Goal: Task Accomplishment & Management: Use online tool/utility

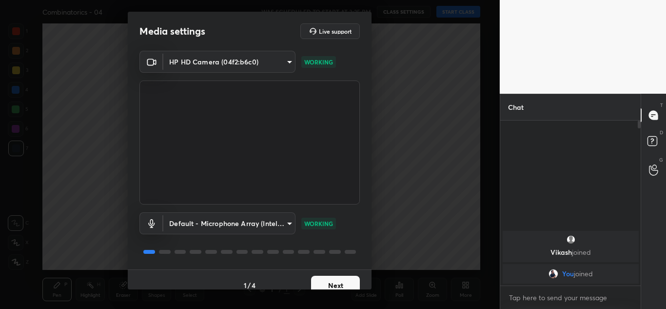
scroll to position [11, 0]
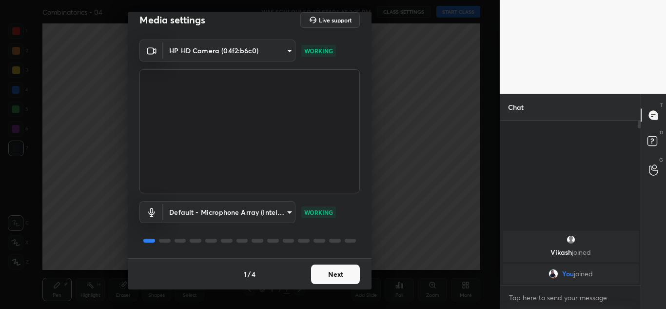
click at [336, 276] on button "Next" at bounding box center [335, 273] width 49 height 19
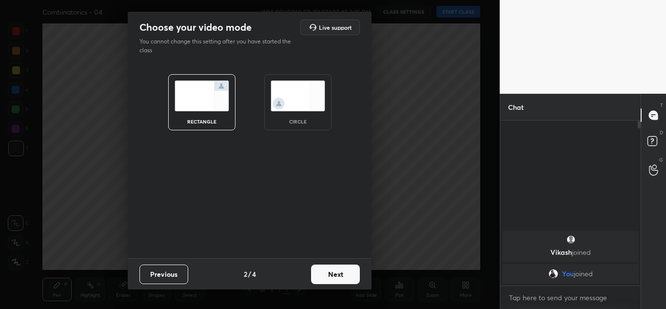
click at [336, 276] on button "Next" at bounding box center [335, 273] width 49 height 19
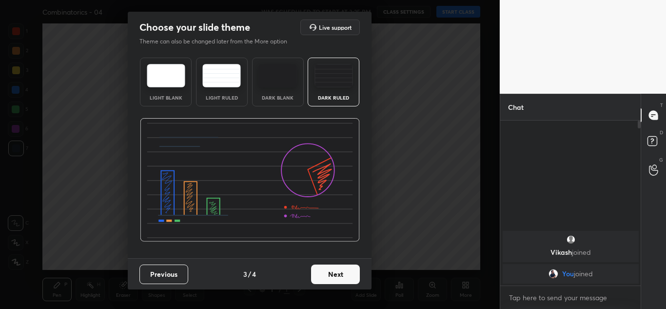
click at [328, 278] on button "Next" at bounding box center [335, 273] width 49 height 19
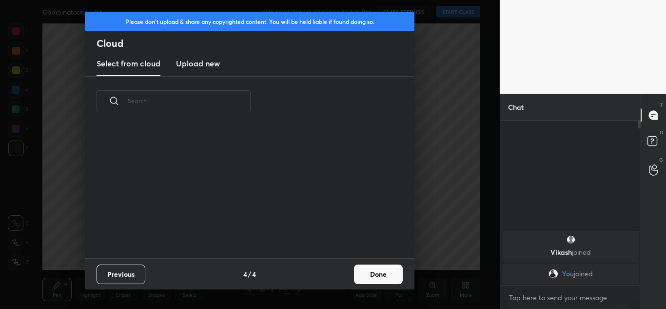
scroll to position [132, 313]
click at [396, 274] on button "Done" at bounding box center [378, 273] width 49 height 19
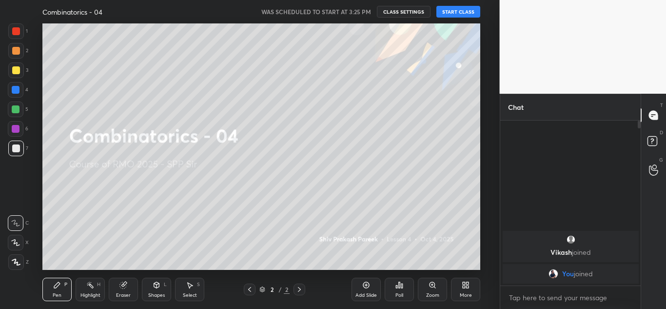
click at [447, 16] on button "START CLASS" at bounding box center [458, 12] width 44 height 12
click at [368, 288] on icon at bounding box center [366, 285] width 8 height 8
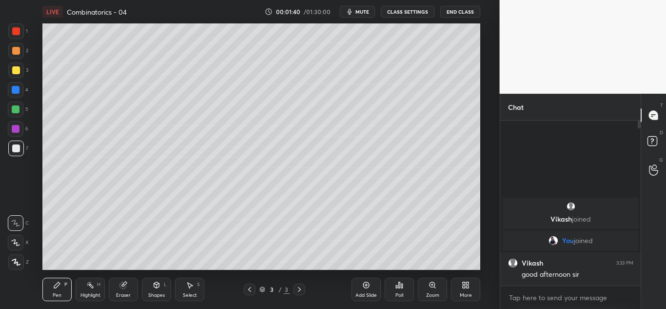
click at [18, 89] on div at bounding box center [16, 90] width 8 height 8
drag, startPoint x: 126, startPoint y: 296, endPoint x: 126, endPoint y: 290, distance: 6.8
click at [126, 296] on div "Eraser" at bounding box center [123, 294] width 15 height 5
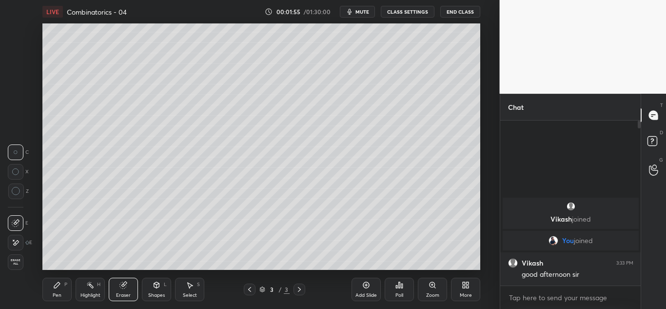
click at [55, 289] on div "Pen P" at bounding box center [56, 288] width 29 height 23
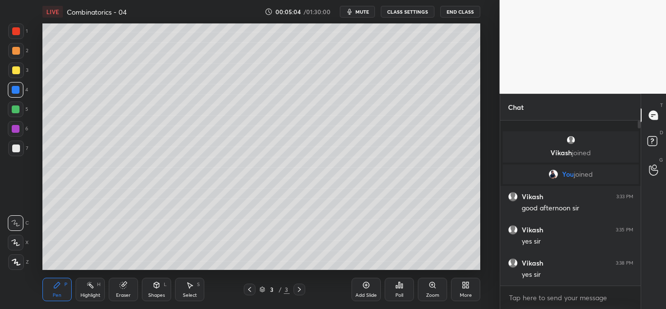
click at [362, 290] on div "Add Slide" at bounding box center [365, 288] width 29 height 23
click at [13, 152] on div at bounding box center [16, 148] width 8 height 8
click at [15, 144] on div at bounding box center [16, 148] width 8 height 8
drag, startPoint x: 19, startPoint y: 106, endPoint x: 19, endPoint y: 111, distance: 5.0
click at [19, 108] on div at bounding box center [16, 109] width 16 height 16
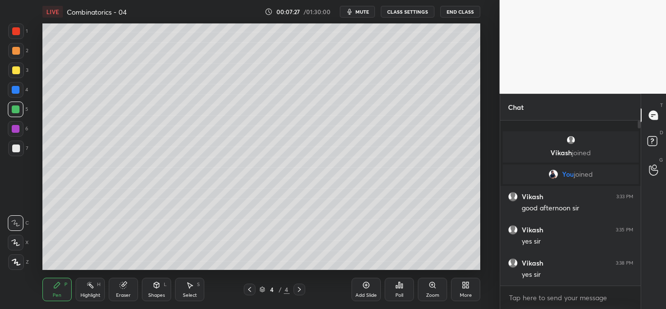
click at [20, 72] on div at bounding box center [16, 70] width 16 height 16
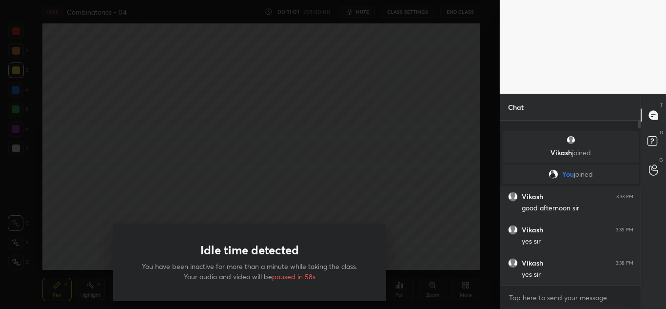
click at [327, 68] on div "Idle time detected You have been inactive for more than a minute while taking t…" at bounding box center [250, 154] width 500 height 309
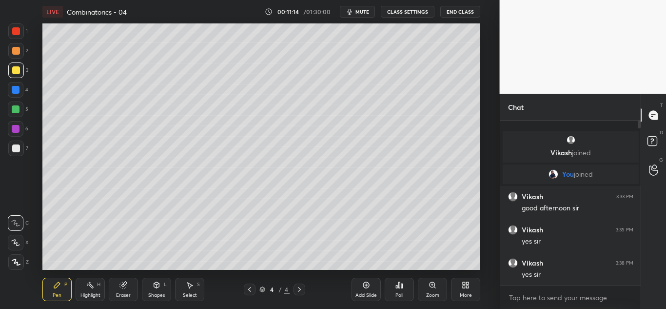
click at [16, 148] on div at bounding box center [16, 148] width 8 height 8
click at [193, 285] on icon at bounding box center [190, 285] width 8 height 8
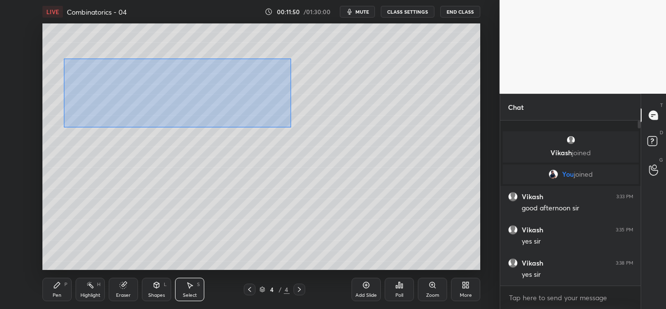
drag, startPoint x: 64, startPoint y: 58, endPoint x: 291, endPoint y: 123, distance: 236.2
click at [291, 126] on div "0 ° Undo Copy Duplicate Duplicate to new slide Delete" at bounding box center [261, 146] width 438 height 246
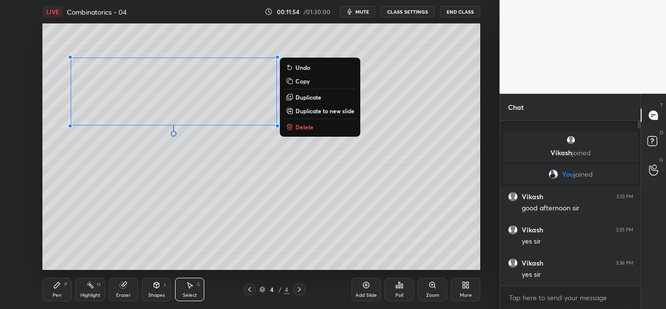
click at [323, 110] on p "Duplicate to new slide" at bounding box center [324, 111] width 59 height 8
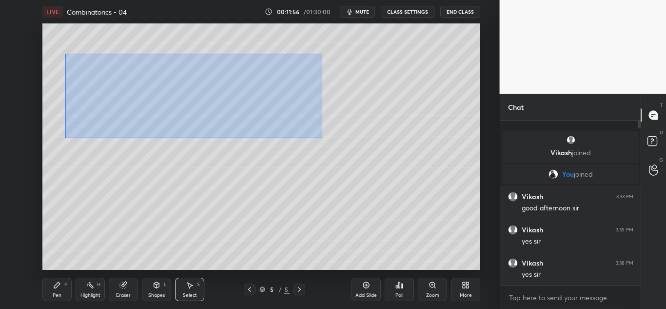
drag, startPoint x: 69, startPoint y: 57, endPoint x: 319, endPoint y: 133, distance: 261.4
click at [319, 134] on div "0 ° Undo Copy Duplicate Duplicate to new slide Delete" at bounding box center [261, 146] width 438 height 246
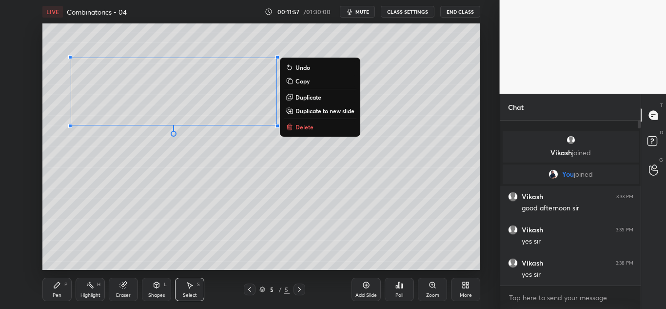
click at [328, 97] on button "Duplicate" at bounding box center [320, 97] width 73 height 12
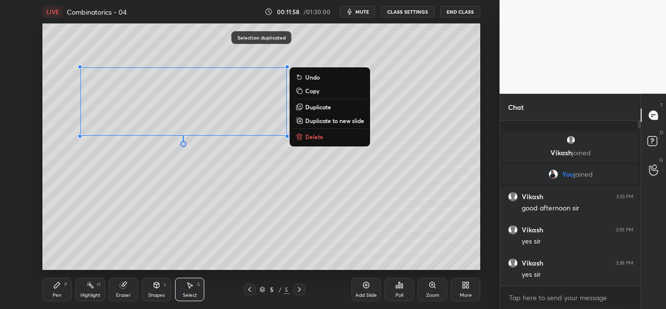
click at [329, 106] on p "Duplicate" at bounding box center [318, 107] width 26 height 8
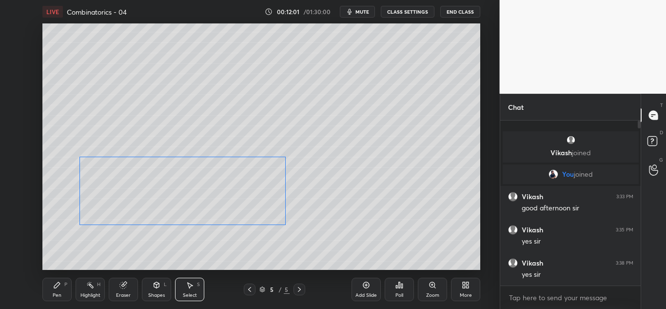
drag, startPoint x: 209, startPoint y: 114, endPoint x: 196, endPoint y: 183, distance: 69.9
click at [196, 189] on div "0 ° Undo Copy Duplicate Duplicate to new slide Delete" at bounding box center [261, 146] width 438 height 246
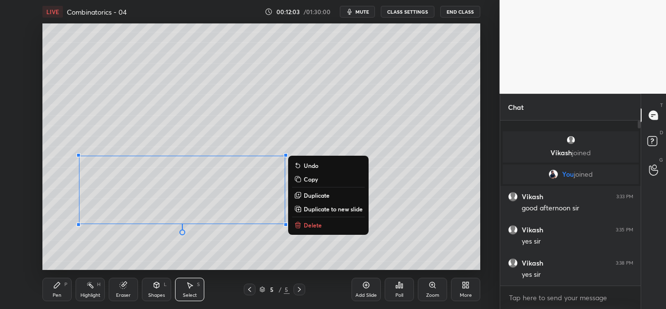
click at [196, 54] on div "0 ° Undo Copy Duplicate Duplicate to new slide Delete" at bounding box center [261, 146] width 438 height 246
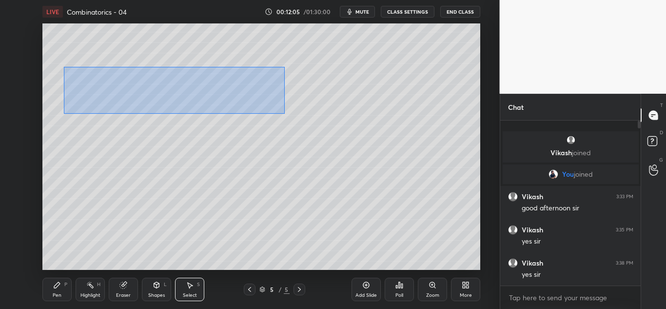
drag, startPoint x: 64, startPoint y: 67, endPoint x: 285, endPoint y: 114, distance: 225.7
click at [285, 114] on div "0 ° Undo Copy Duplicate Duplicate to new slide Delete" at bounding box center [261, 146] width 438 height 246
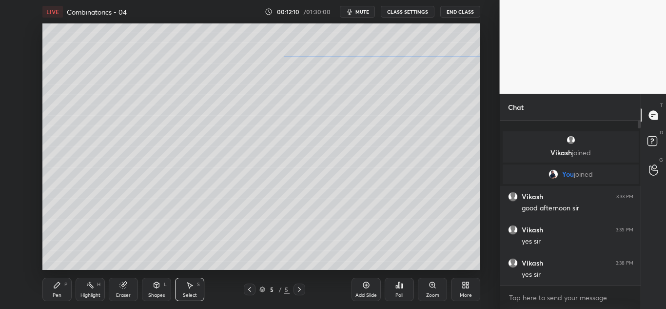
drag, startPoint x: 207, startPoint y: 86, endPoint x: 405, endPoint y: 42, distance: 203.2
click at [413, 28] on div "0 ° Undo Copy Duplicate Duplicate to new slide Delete" at bounding box center [261, 146] width 438 height 246
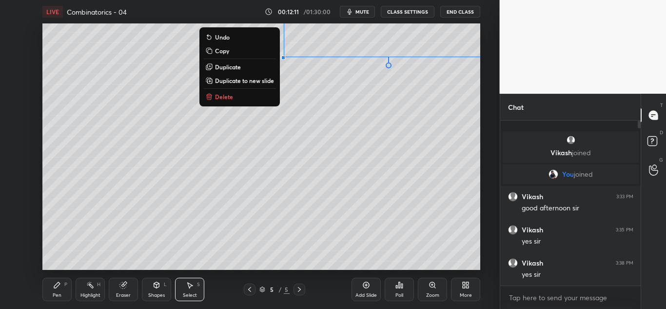
click at [308, 127] on div "0 ° Undo Copy Duplicate Duplicate to new slide Delete" at bounding box center [261, 146] width 438 height 246
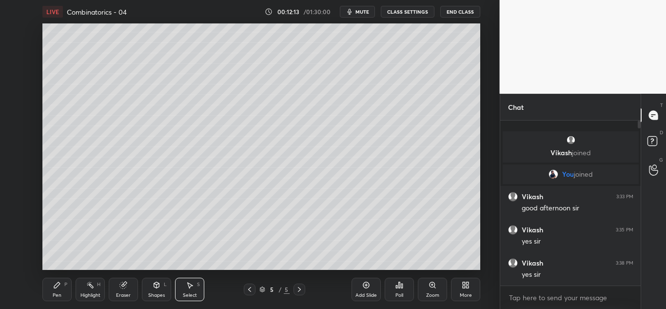
click at [59, 286] on icon at bounding box center [57, 285] width 8 height 8
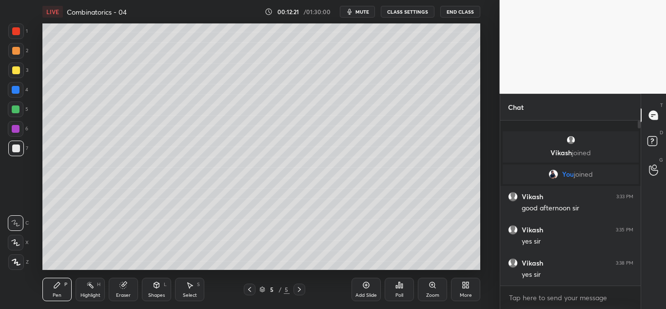
click at [15, 68] on div at bounding box center [16, 70] width 8 height 8
click at [19, 111] on div at bounding box center [16, 109] width 8 height 8
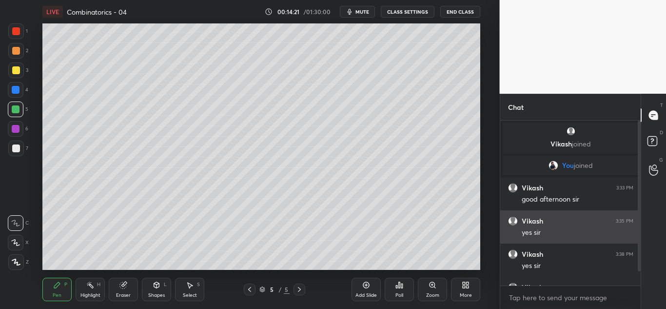
scroll to position [24, 0]
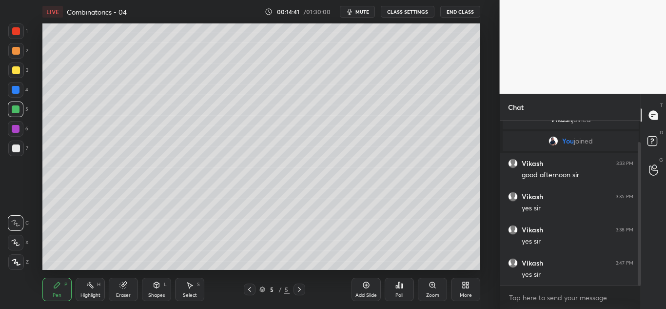
click at [365, 292] on div "Add Slide" at bounding box center [365, 294] width 21 height 5
click at [17, 150] on div at bounding box center [16, 148] width 8 height 8
click at [188, 292] on div "Select" at bounding box center [190, 294] width 14 height 5
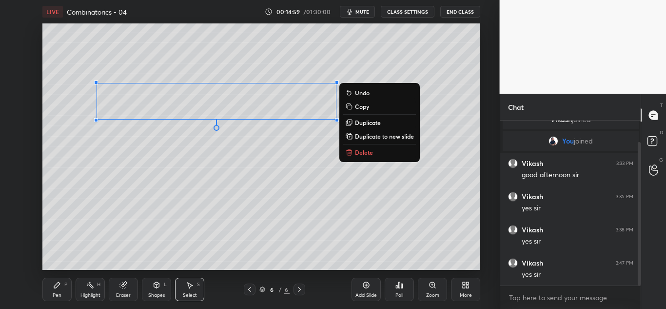
drag, startPoint x: 84, startPoint y: 77, endPoint x: 465, endPoint y: 155, distance: 388.7
click at [471, 158] on div "0 ° Undo Copy Duplicate Duplicate to new slide Delete" at bounding box center [261, 146] width 438 height 246
drag, startPoint x: 378, startPoint y: 122, endPoint x: 375, endPoint y: 130, distance: 8.3
click at [378, 123] on p "Duplicate" at bounding box center [368, 122] width 26 height 8
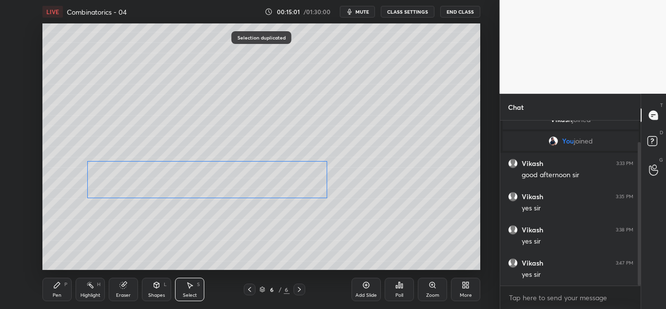
drag, startPoint x: 259, startPoint y: 114, endPoint x: 251, endPoint y: 176, distance: 62.5
click at [250, 176] on div "0 ° Undo Copy Duplicate Duplicate to new slide Delete" at bounding box center [261, 146] width 438 height 246
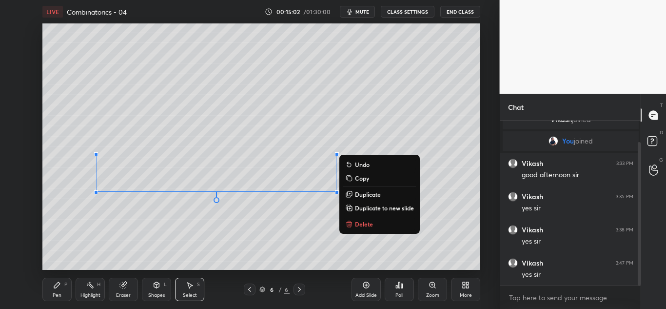
click at [396, 114] on div "0 ° Undo Copy Duplicate Duplicate to new slide Delete" at bounding box center [261, 146] width 438 height 246
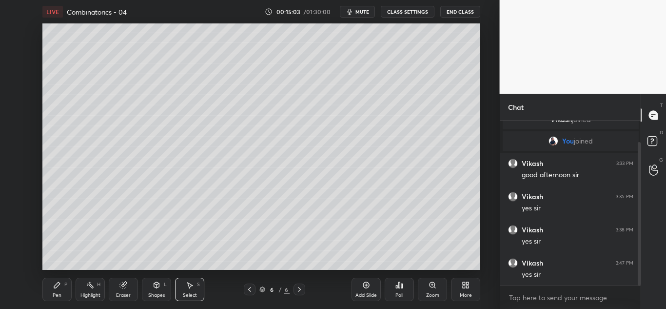
click at [56, 291] on div "Pen P" at bounding box center [56, 288] width 29 height 23
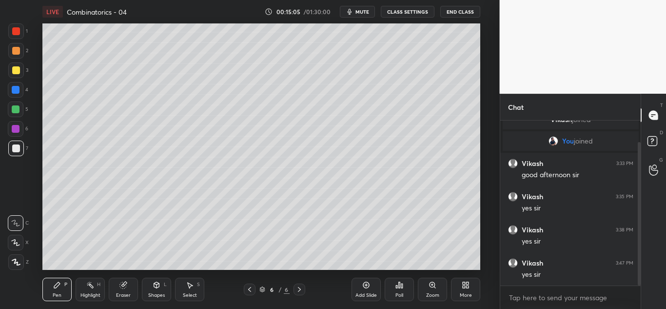
click at [19, 107] on div at bounding box center [16, 109] width 8 height 8
click at [247, 292] on icon at bounding box center [250, 289] width 8 height 8
click at [300, 287] on icon at bounding box center [299, 289] width 8 height 8
drag, startPoint x: 247, startPoint y: 288, endPoint x: 252, endPoint y: 277, distance: 11.8
click at [248, 288] on icon at bounding box center [250, 289] width 8 height 8
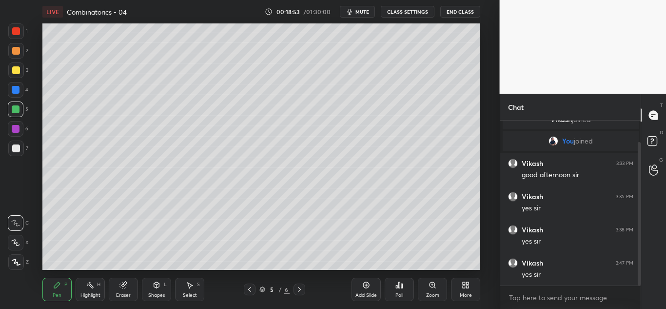
click at [17, 144] on div at bounding box center [16, 148] width 16 height 16
click at [19, 30] on div at bounding box center [16, 31] width 8 height 8
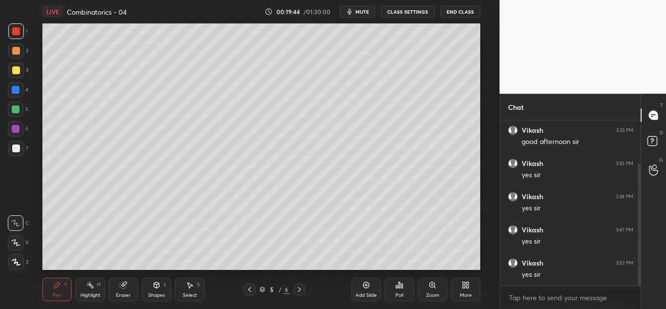
click at [300, 291] on icon at bounding box center [299, 289] width 8 height 8
click at [368, 290] on div "Add Slide" at bounding box center [365, 288] width 29 height 23
click at [15, 66] on div at bounding box center [16, 70] width 16 height 16
click at [19, 147] on div at bounding box center [16, 148] width 8 height 8
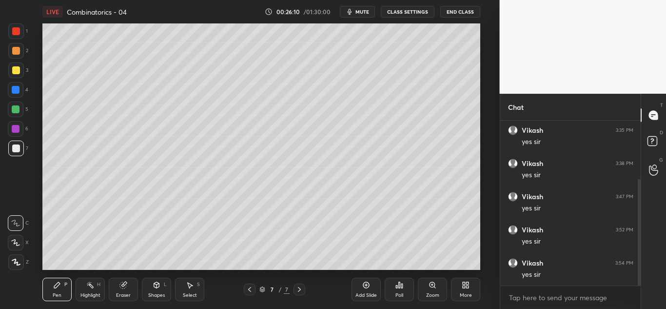
click at [359, 292] on div "Add Slide" at bounding box center [365, 294] width 21 height 5
click at [16, 72] on div at bounding box center [16, 70] width 8 height 8
drag, startPoint x: 16, startPoint y: 150, endPoint x: 33, endPoint y: 141, distance: 19.4
click at [18, 150] on div at bounding box center [16, 148] width 8 height 8
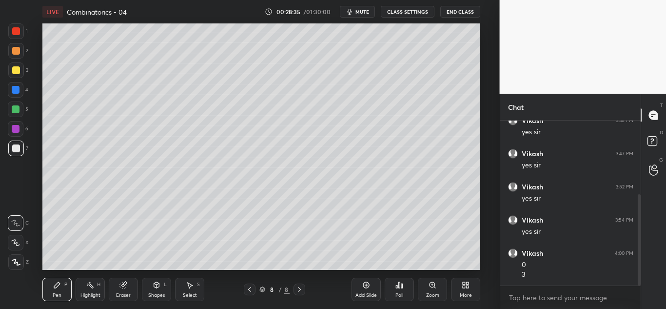
drag, startPoint x: 121, startPoint y: 293, endPoint x: 133, endPoint y: 289, distance: 12.5
click at [122, 292] on div "Eraser" at bounding box center [123, 294] width 15 height 5
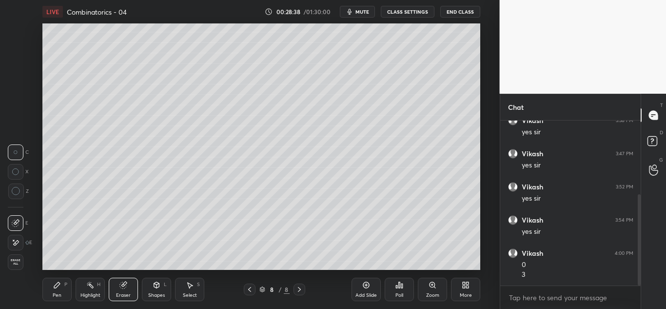
click at [67, 288] on div "Pen P" at bounding box center [56, 288] width 29 height 23
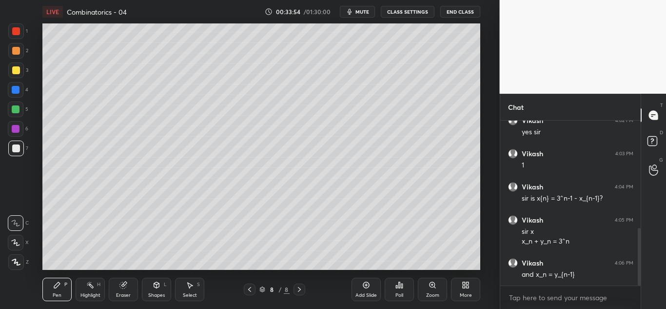
scroll to position [351, 0]
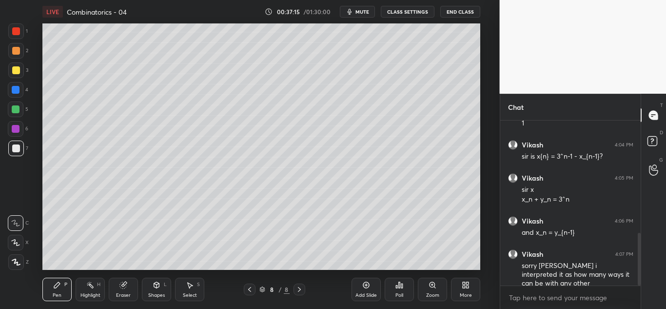
click at [474, 262] on div "LIVE Combinatorics - 04 00:37:15 / 01:30:00 mute CLASS SETTINGS End Class Setti…" at bounding box center [261, 154] width 461 height 309
click at [373, 263] on div "LIVE Combinatorics - 04 00:37:26 / 01:30:00 mute CLASS SETTINGS End Class Setti…" at bounding box center [261, 154] width 461 height 309
click at [363, 291] on div "Add Slide" at bounding box center [365, 288] width 29 height 23
click at [247, 291] on icon at bounding box center [250, 289] width 8 height 8
click at [303, 288] on icon at bounding box center [299, 289] width 8 height 8
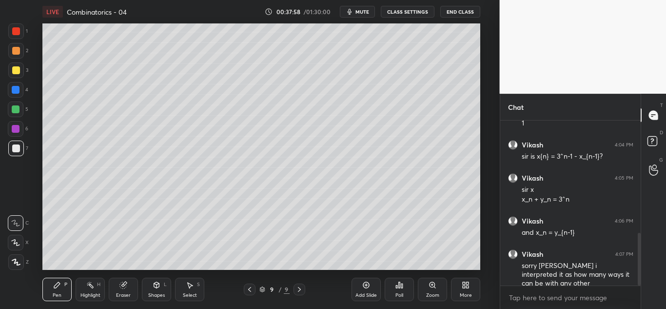
click at [248, 290] on icon at bounding box center [250, 289] width 8 height 8
click at [301, 287] on icon at bounding box center [299, 289] width 8 height 8
click at [124, 283] on g at bounding box center [123, 284] width 7 height 7
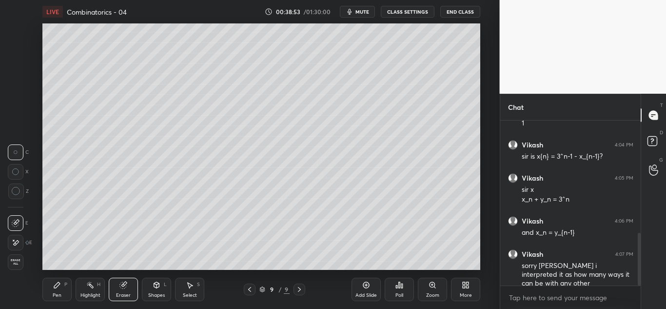
click at [57, 290] on div "Pen P" at bounding box center [56, 288] width 29 height 23
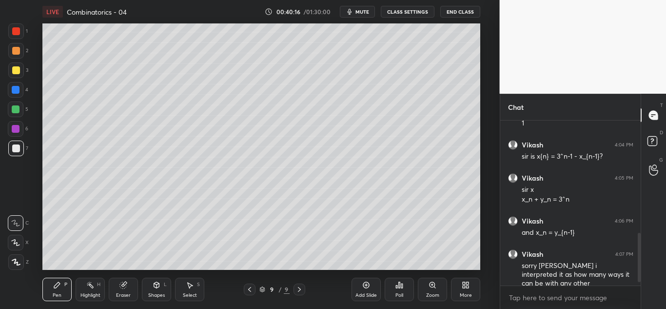
scroll to position [384, 0]
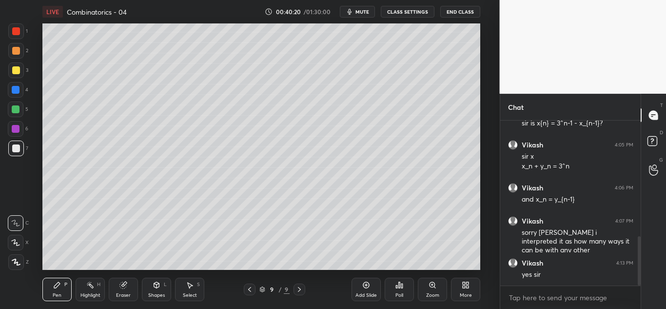
click at [361, 293] on div "Add Slide" at bounding box center [365, 294] width 21 height 5
click at [19, 73] on div at bounding box center [16, 70] width 16 height 16
click at [367, 290] on div "Add Slide" at bounding box center [365, 288] width 29 height 23
click at [152, 282] on div "Shapes L" at bounding box center [156, 288] width 29 height 23
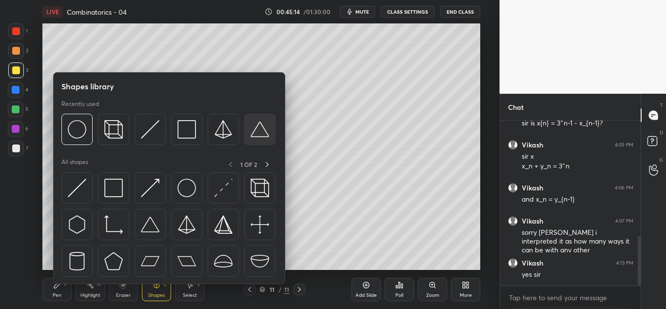
click at [254, 130] on img at bounding box center [260, 129] width 19 height 19
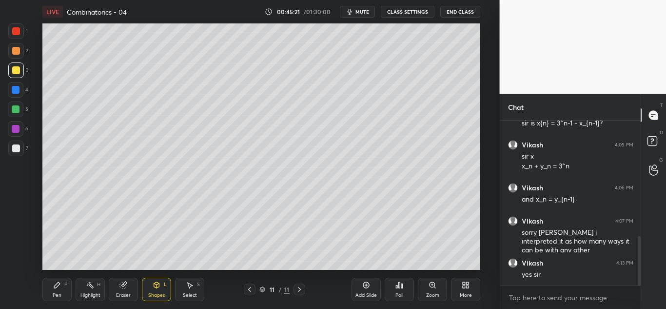
click at [183, 282] on div "Select S" at bounding box center [189, 288] width 29 height 23
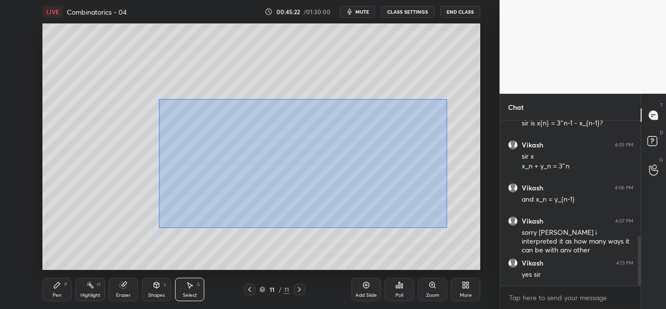
drag, startPoint x: 159, startPoint y: 98, endPoint x: 449, endPoint y: 225, distance: 316.8
click at [464, 233] on div "0 ° Undo Copy Duplicate Duplicate to new slide Delete" at bounding box center [261, 146] width 438 height 246
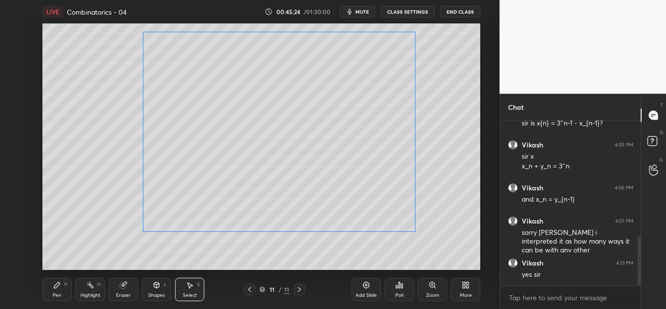
drag, startPoint x: 359, startPoint y: 205, endPoint x: 327, endPoint y: 200, distance: 32.1
click at [327, 200] on div "0 ° Undo Copy Duplicate Duplicate to new slide Delete" at bounding box center [261, 146] width 438 height 246
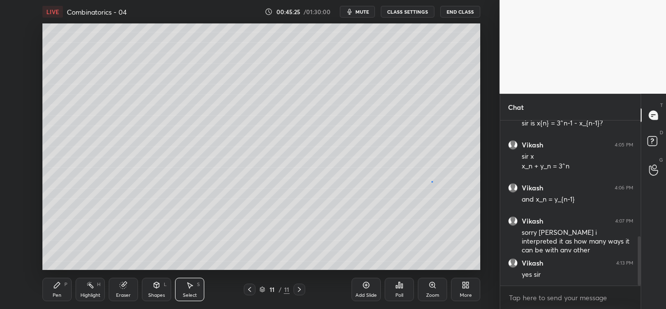
click at [431, 181] on div "0 ° Undo Copy Duplicate Duplicate to new slide Delete" at bounding box center [261, 146] width 438 height 246
click at [63, 293] on div "Pen P" at bounding box center [56, 288] width 29 height 23
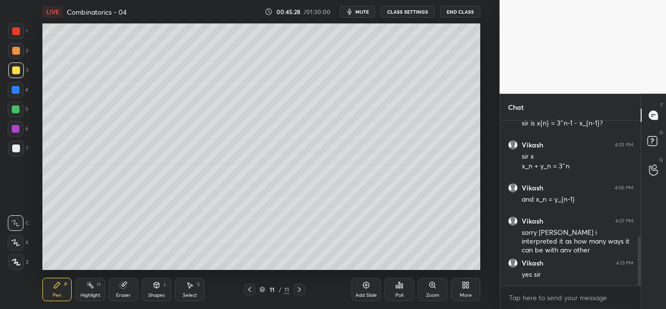
click at [17, 110] on div at bounding box center [16, 109] width 8 height 8
click at [19, 91] on div at bounding box center [16, 90] width 8 height 8
click at [157, 294] on div "Shapes" at bounding box center [156, 294] width 17 height 5
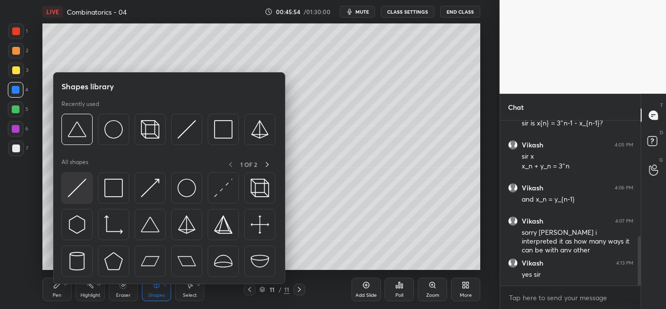
click at [74, 190] on img at bounding box center [77, 187] width 19 height 19
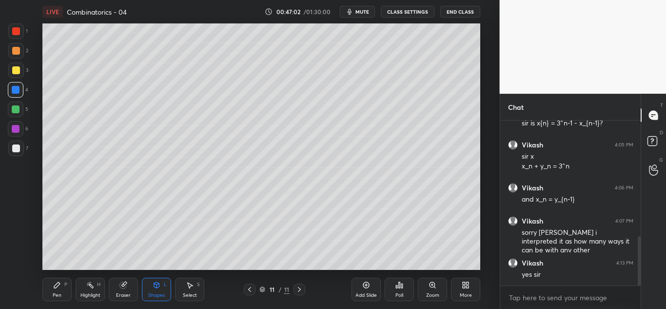
click at [16, 110] on div at bounding box center [16, 109] width 8 height 8
click at [58, 292] on div "Pen" at bounding box center [57, 294] width 9 height 5
click at [13, 43] on div at bounding box center [16, 51] width 16 height 16
drag, startPoint x: 17, startPoint y: 145, endPoint x: 19, endPoint y: 151, distance: 6.2
click at [18, 145] on div at bounding box center [16, 148] width 8 height 8
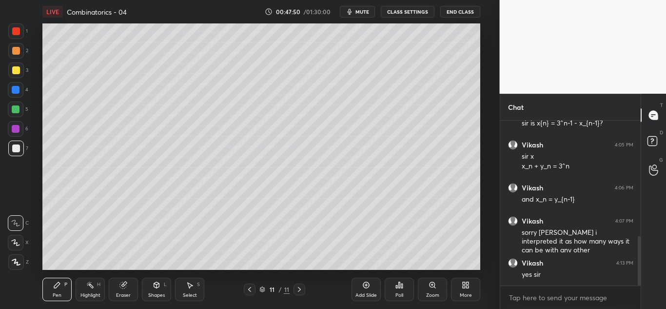
click at [124, 289] on div "Eraser" at bounding box center [123, 288] width 29 height 23
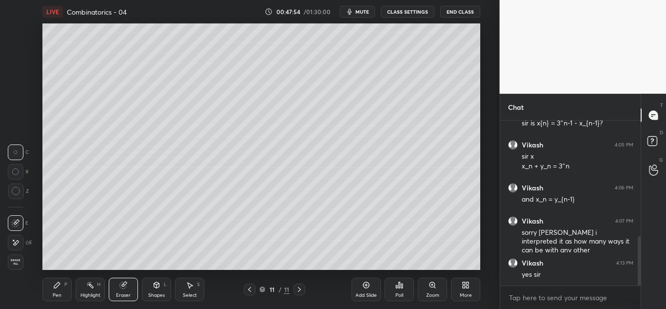
drag, startPoint x: 13, startPoint y: 242, endPoint x: 39, endPoint y: 233, distance: 28.5
click at [17, 242] on icon at bounding box center [16, 242] width 8 height 8
drag, startPoint x: 22, startPoint y: 216, endPoint x: 39, endPoint y: 216, distance: 16.6
click at [24, 216] on div "E" at bounding box center [18, 223] width 20 height 16
drag, startPoint x: 56, startPoint y: 290, endPoint x: 62, endPoint y: 288, distance: 6.2
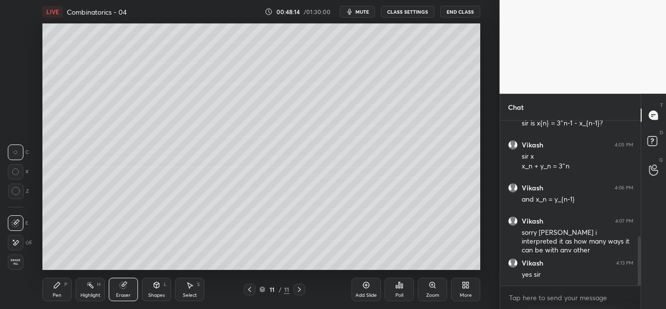
click at [57, 290] on div "Pen P" at bounding box center [56, 288] width 29 height 23
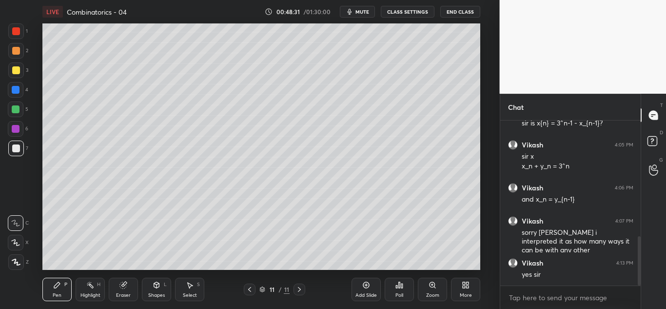
click at [22, 87] on div at bounding box center [16, 90] width 16 height 16
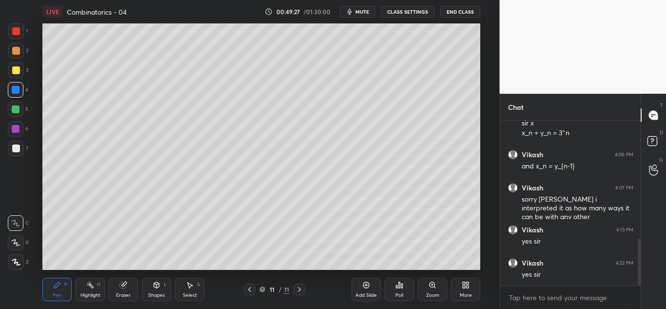
click at [362, 292] on div "Add Slide" at bounding box center [365, 288] width 29 height 23
drag, startPoint x: 15, startPoint y: 110, endPoint x: 20, endPoint y: 104, distance: 7.9
click at [16, 112] on div at bounding box center [16, 109] width 8 height 8
click at [245, 285] on div at bounding box center [250, 289] width 12 height 12
click at [17, 52] on div at bounding box center [16, 51] width 8 height 8
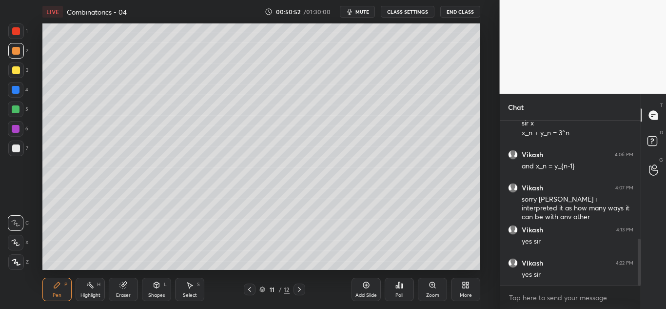
click at [300, 287] on icon at bounding box center [299, 289] width 8 height 8
drag, startPoint x: 251, startPoint y: 291, endPoint x: 257, endPoint y: 291, distance: 6.8
click at [250, 291] on icon at bounding box center [250, 289] width 8 height 8
click at [3, 109] on div "1 2 3 4 5 6 7 C X Z C X Z E E Erase all H H" at bounding box center [15, 146] width 31 height 246
click at [15, 111] on div at bounding box center [16, 109] width 8 height 8
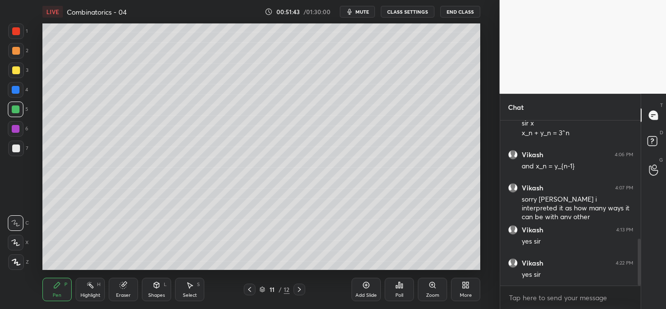
click at [299, 289] on icon at bounding box center [299, 289] width 8 height 8
click at [250, 294] on div at bounding box center [250, 289] width 12 height 12
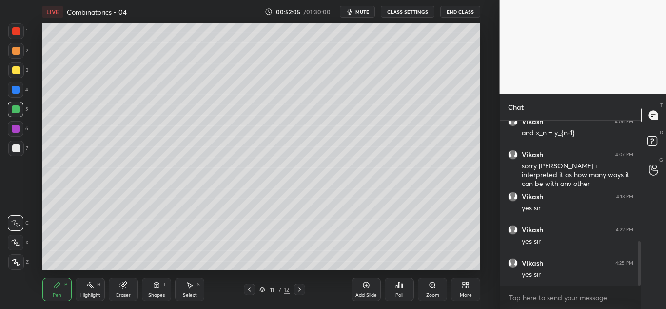
click at [17, 147] on div at bounding box center [16, 148] width 8 height 8
click at [160, 291] on div "Shapes L" at bounding box center [156, 288] width 29 height 23
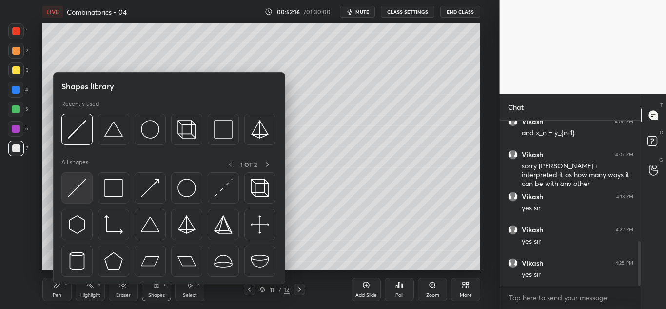
click at [87, 194] on div at bounding box center [76, 187] width 31 height 31
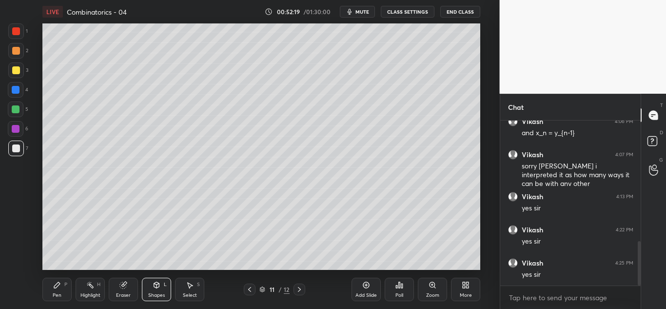
click at [62, 284] on div "Pen P" at bounding box center [56, 288] width 29 height 23
click at [301, 289] on icon at bounding box center [299, 289] width 8 height 8
click at [255, 291] on div at bounding box center [250, 289] width 12 height 12
click at [301, 290] on icon at bounding box center [299, 289] width 8 height 8
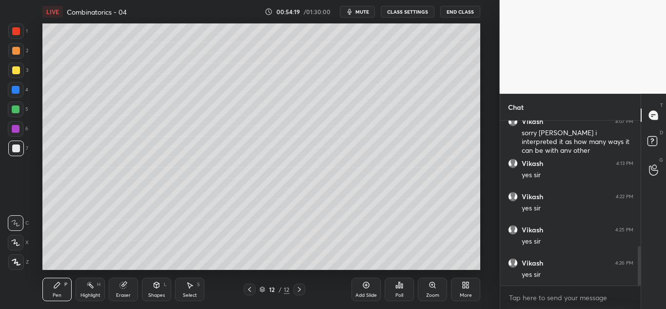
scroll to position [525, 0]
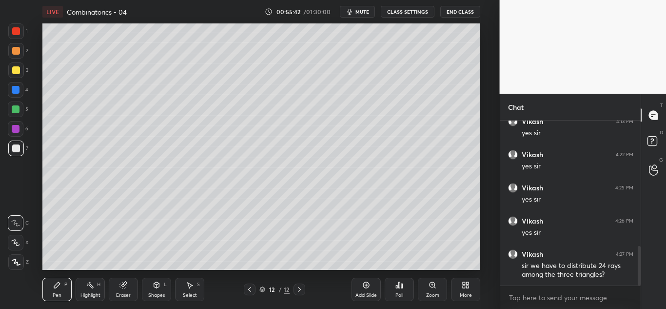
click at [252, 289] on icon at bounding box center [250, 289] width 8 height 8
click at [301, 289] on icon at bounding box center [299, 289] width 8 height 8
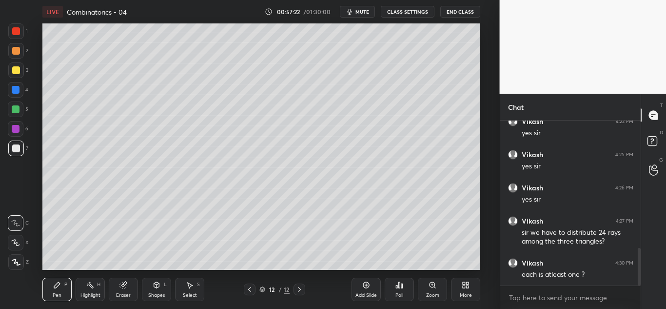
click at [364, 292] on div "Add Slide" at bounding box center [365, 294] width 21 height 5
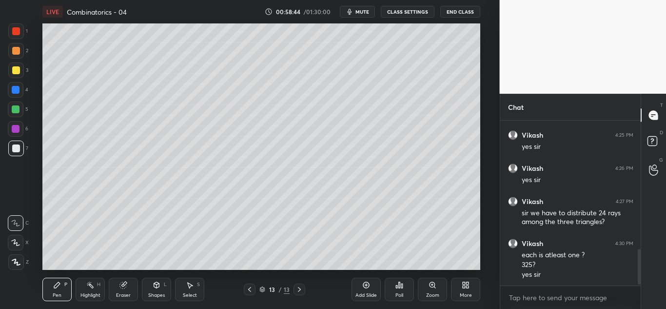
scroll to position [611, 0]
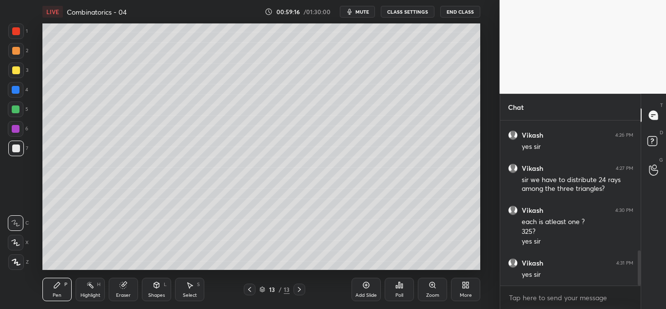
click at [248, 288] on icon at bounding box center [250, 289] width 8 height 8
click at [245, 291] on div at bounding box center [250, 289] width 12 height 12
drag, startPoint x: 248, startPoint y: 288, endPoint x: 256, endPoint y: 285, distance: 8.3
click at [248, 290] on icon at bounding box center [250, 289] width 8 height 8
click at [301, 290] on icon at bounding box center [299, 289] width 8 height 8
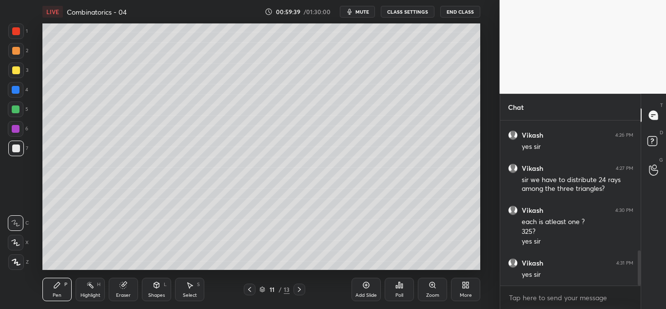
click at [301, 289] on icon at bounding box center [299, 289] width 8 height 8
click at [299, 289] on icon at bounding box center [299, 289] width 8 height 8
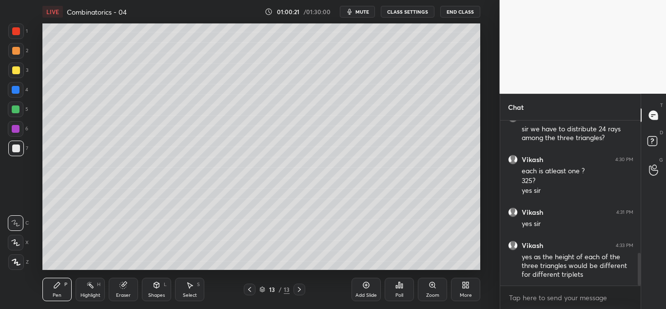
scroll to position [672, 0]
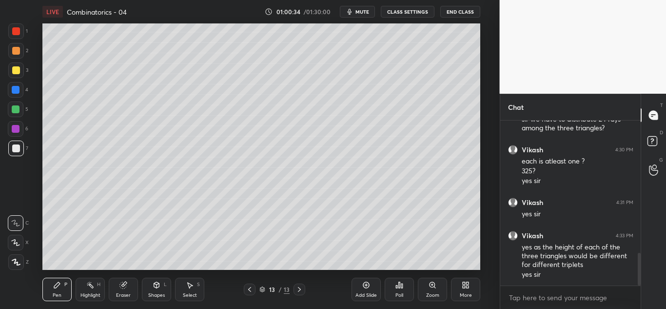
drag, startPoint x: 369, startPoint y: 291, endPoint x: 365, endPoint y: 287, distance: 6.2
click at [369, 291] on div "Add Slide" at bounding box center [365, 288] width 29 height 23
click at [363, 284] on icon at bounding box center [366, 285] width 6 height 6
click at [13, 50] on div at bounding box center [16, 51] width 8 height 8
click at [17, 152] on div at bounding box center [16, 148] width 8 height 8
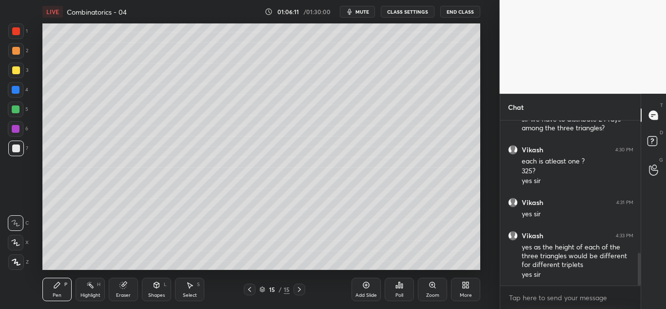
click at [17, 108] on div at bounding box center [16, 109] width 8 height 8
click at [367, 291] on div "Add Slide" at bounding box center [365, 288] width 29 height 23
click at [19, 151] on div at bounding box center [16, 148] width 8 height 8
click at [252, 287] on icon at bounding box center [250, 289] width 8 height 8
click at [300, 288] on icon at bounding box center [299, 289] width 8 height 8
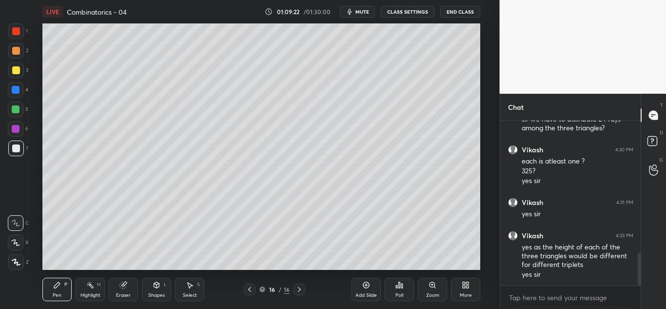
click at [14, 112] on div at bounding box center [16, 109] width 8 height 8
drag, startPoint x: 12, startPoint y: 148, endPoint x: 16, endPoint y: 142, distance: 6.4
click at [13, 148] on div at bounding box center [16, 148] width 8 height 8
click at [16, 48] on div at bounding box center [16, 51] width 8 height 8
click at [17, 26] on div at bounding box center [16, 31] width 16 height 16
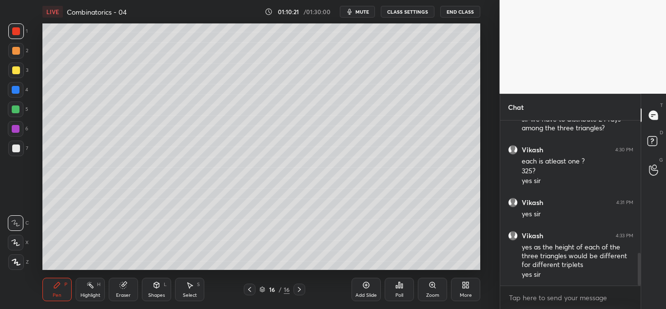
click at [17, 148] on div at bounding box center [16, 148] width 8 height 8
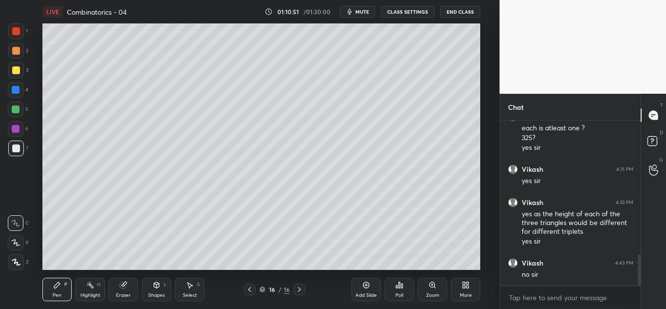
click at [125, 283] on icon at bounding box center [124, 283] width 5 height 5
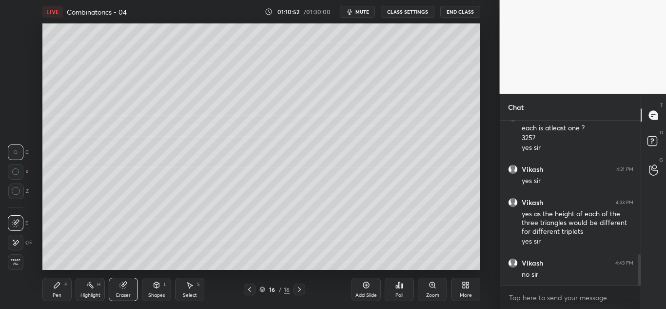
drag, startPoint x: 19, startPoint y: 244, endPoint x: 30, endPoint y: 231, distance: 17.6
click at [20, 244] on div at bounding box center [16, 242] width 16 height 16
drag, startPoint x: 60, startPoint y: 286, endPoint x: 60, endPoint y: 274, distance: 11.7
click at [60, 286] on icon at bounding box center [57, 285] width 8 height 8
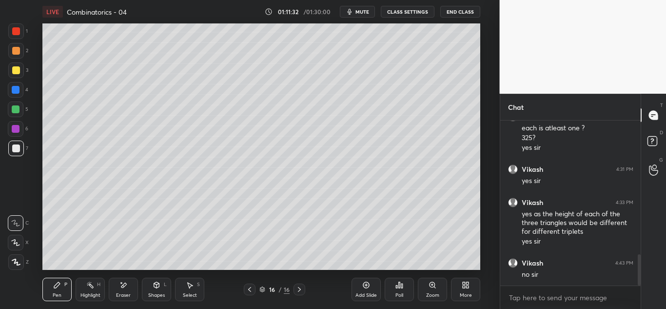
click at [252, 290] on icon at bounding box center [250, 289] width 8 height 8
click at [299, 288] on icon at bounding box center [299, 289] width 8 height 8
click at [128, 282] on div "Eraser" at bounding box center [123, 288] width 29 height 23
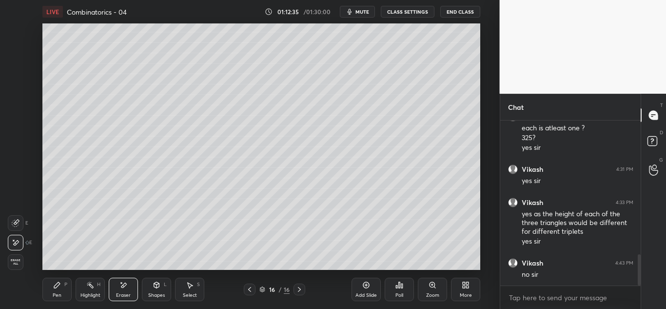
click at [68, 281] on div "Pen P" at bounding box center [56, 288] width 29 height 23
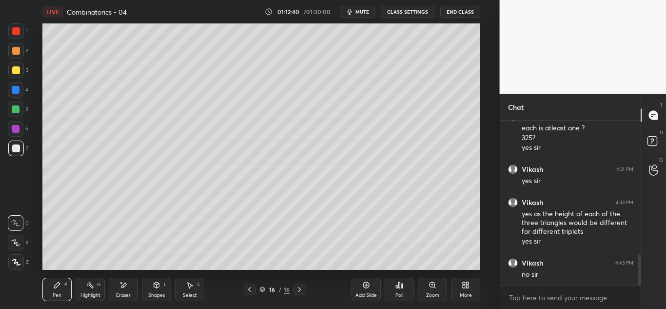
click at [14, 71] on div at bounding box center [16, 70] width 8 height 8
click at [250, 291] on icon at bounding box center [250, 289] width 8 height 8
click at [300, 289] on icon at bounding box center [299, 289] width 8 height 8
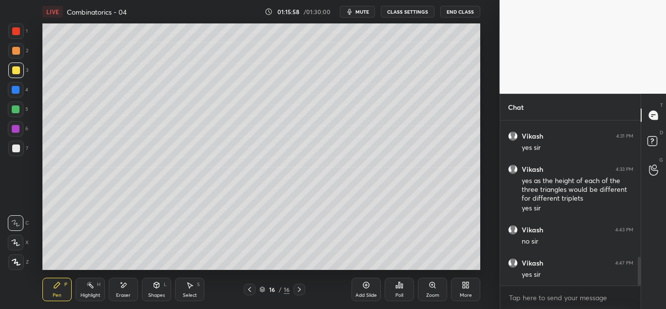
scroll to position [771, 0]
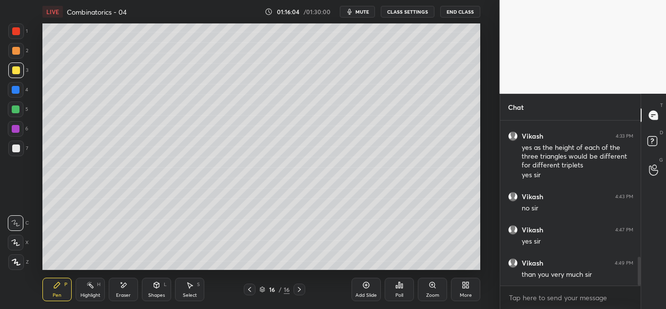
click at [451, 9] on button "End Class" at bounding box center [460, 12] width 40 height 12
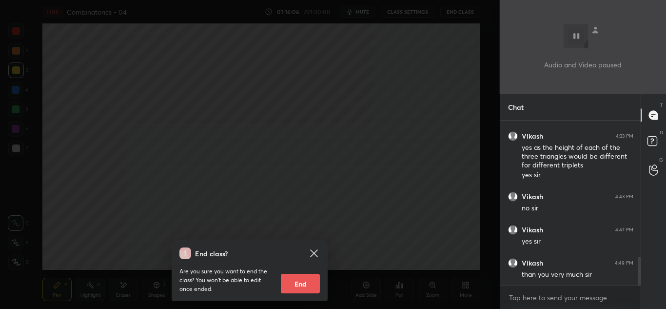
click at [294, 285] on button "End" at bounding box center [300, 282] width 39 height 19
type textarea "x"
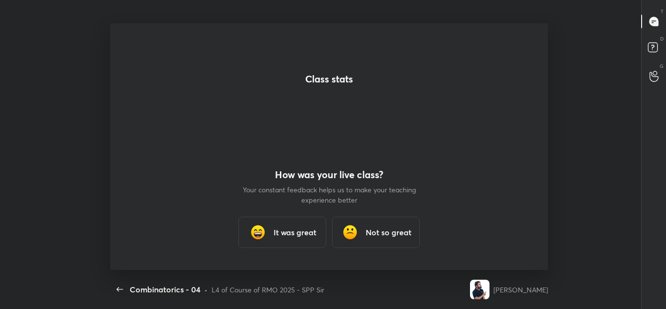
scroll to position [3, 0]
